Goal: Navigation & Orientation: Find specific page/section

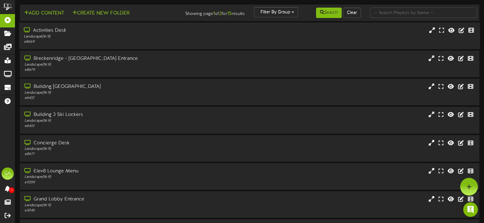
click at [70, 29] on div "Activities Desk" at bounding box center [115, 30] width 183 height 7
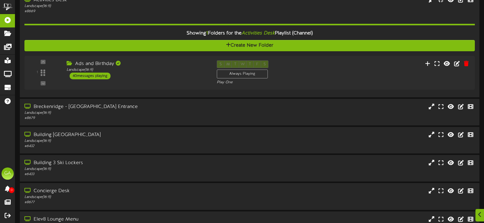
scroll to position [31, 0]
click at [114, 61] on div at bounding box center [116, 62] width 5 height 5
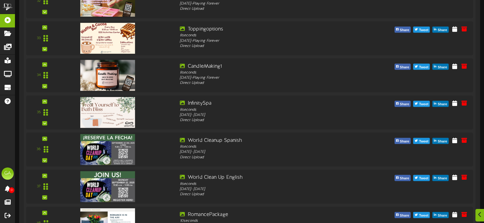
scroll to position [1525, 0]
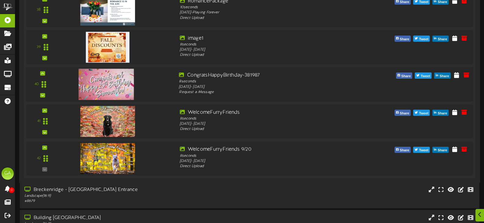
click at [115, 92] on img at bounding box center [106, 84] width 56 height 31
